Goal: Check status: Check status

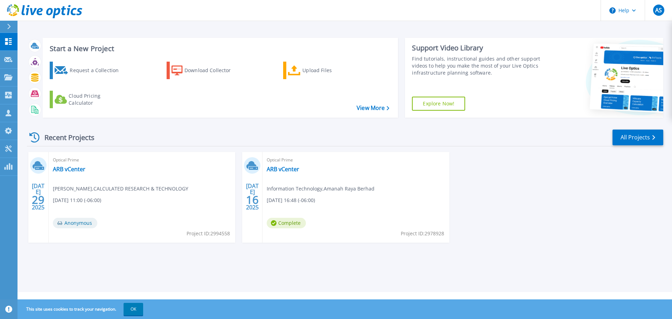
click at [485, 202] on div "JUL 29 2025 Optical Prime ARB vCenter Alex Smith , CALCULATED RESEARCH & TECHNO…" at bounding box center [342, 204] width 642 height 105
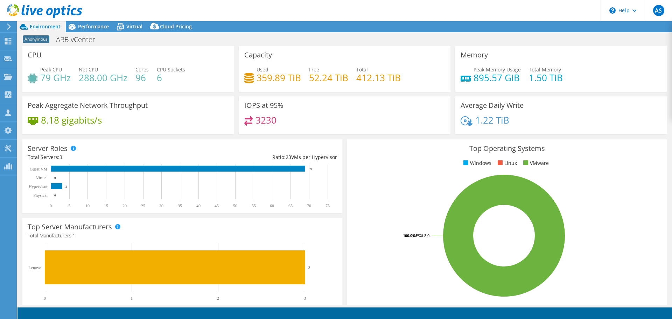
select select "USD"
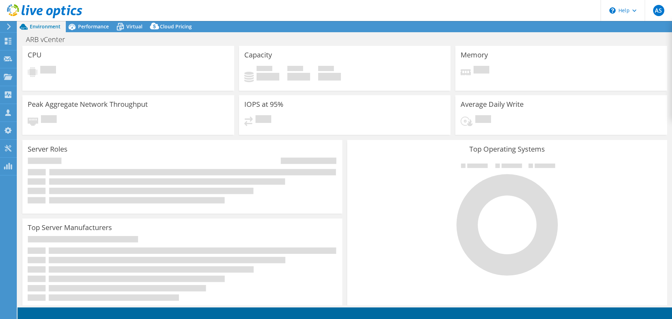
select select "USD"
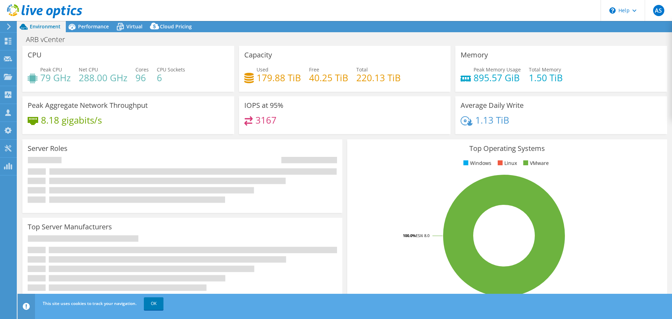
select select "USD"
